Goal: Information Seeking & Learning: Learn about a topic

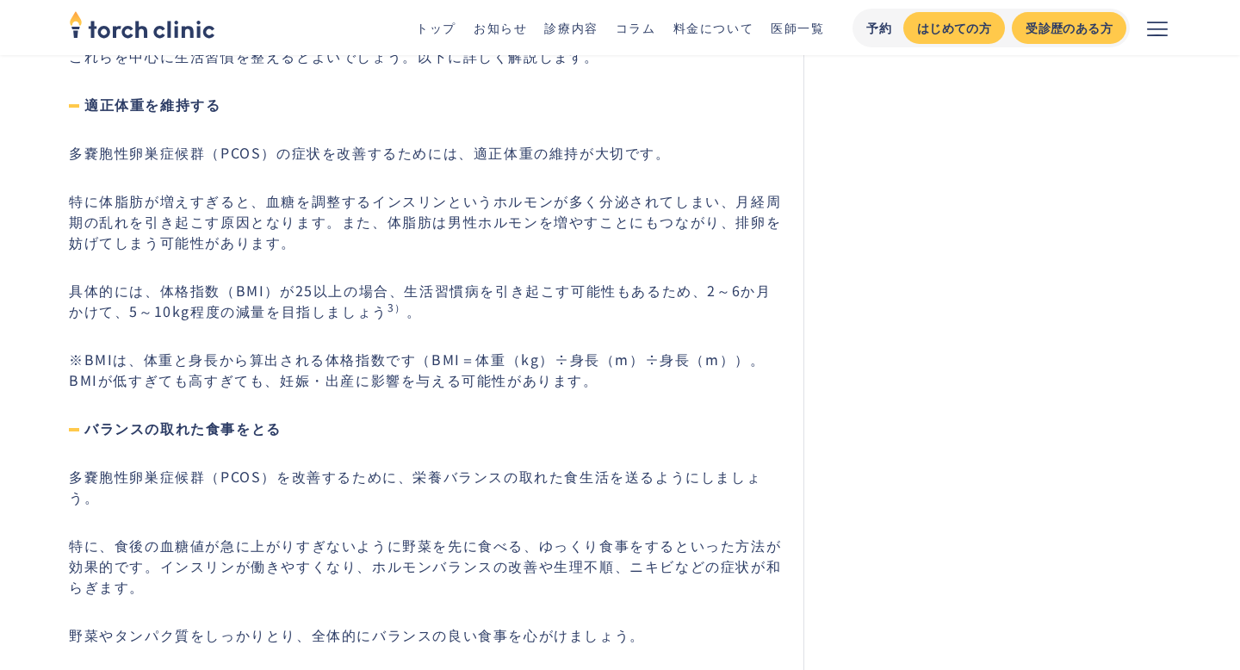
scroll to position [3649, 0]
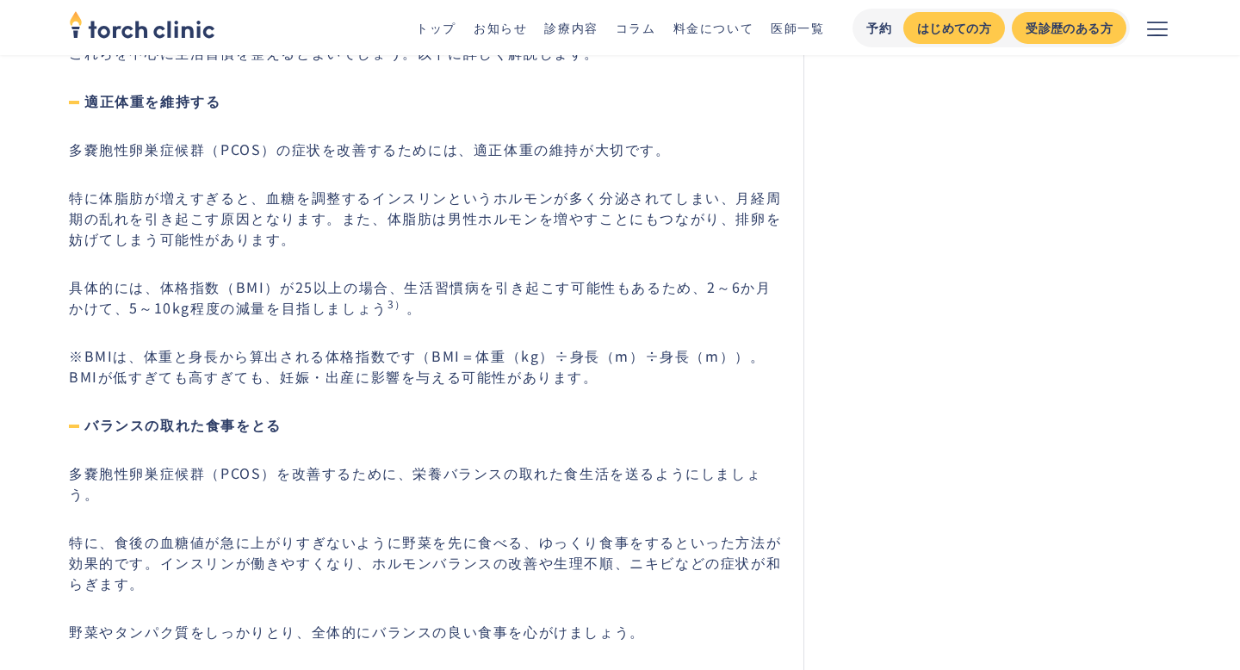
drag, startPoint x: 474, startPoint y: 353, endPoint x: 710, endPoint y: 346, distance: 236.1
click at [714, 348] on p "※BMIは、体重と身長から算出される体格指数です（BMI＝体重（kg）÷身長（m）÷身長（m））。BMIが低すぎても高すぎても、妊娠・出産に影響を与える可能性…" at bounding box center [426, 365] width 714 height 41
copy p "体重（kg）÷身長（m）÷身長（m"
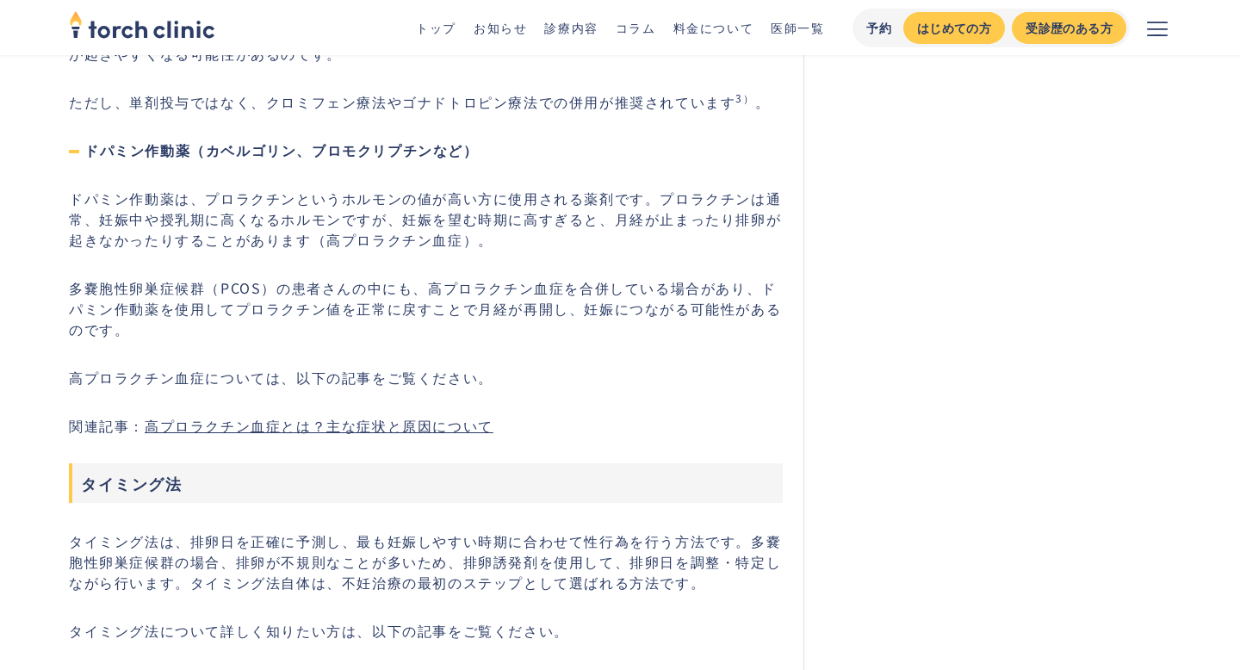
scroll to position [6303, 0]
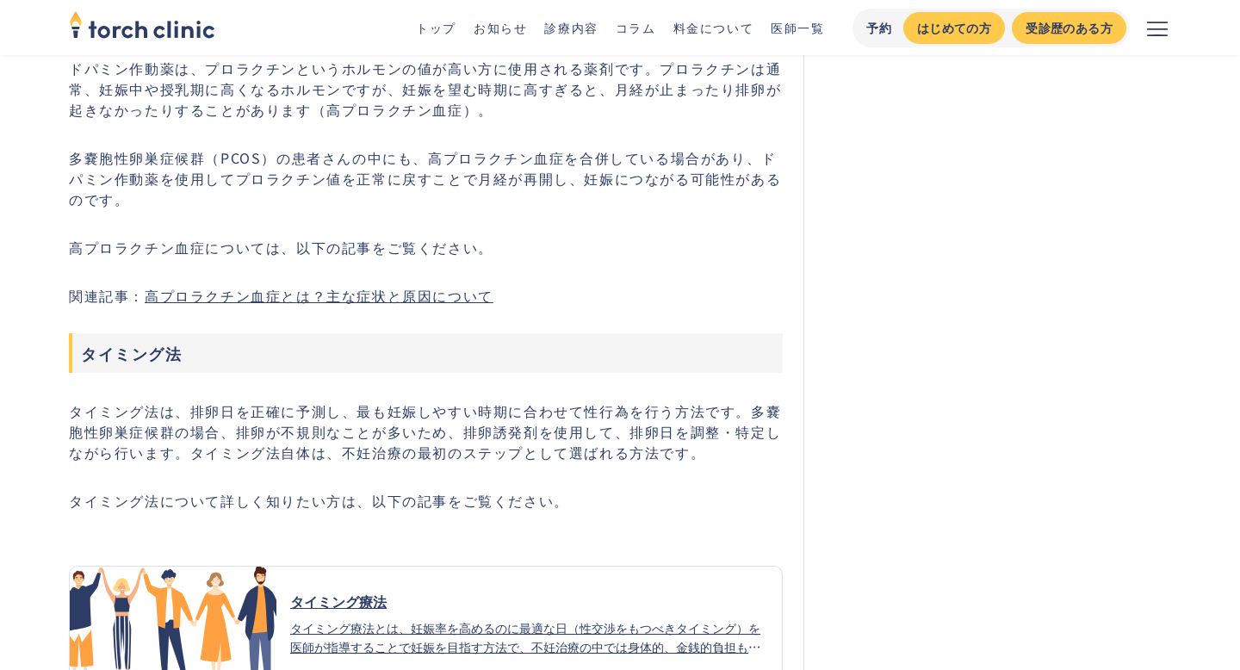
click at [347, 591] on div "タイミング療法 タイミング療法とは、妊娠率を高めるのに最適な日（性交渉をもつべきタイミング）を医師が指導することで妊娠を目指す方法で、不妊治療の中では身体的、…" at bounding box center [529, 623] width 506 height 65
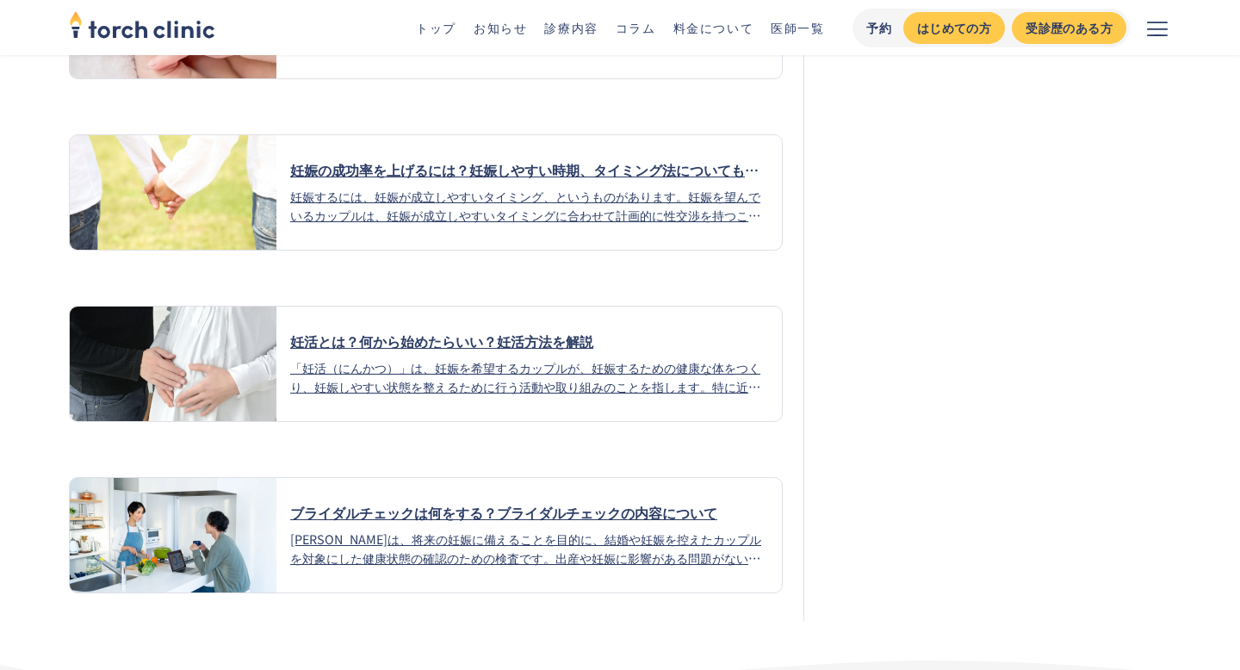
scroll to position [3843, 0]
